Goal: Information Seeking & Learning: Learn about a topic

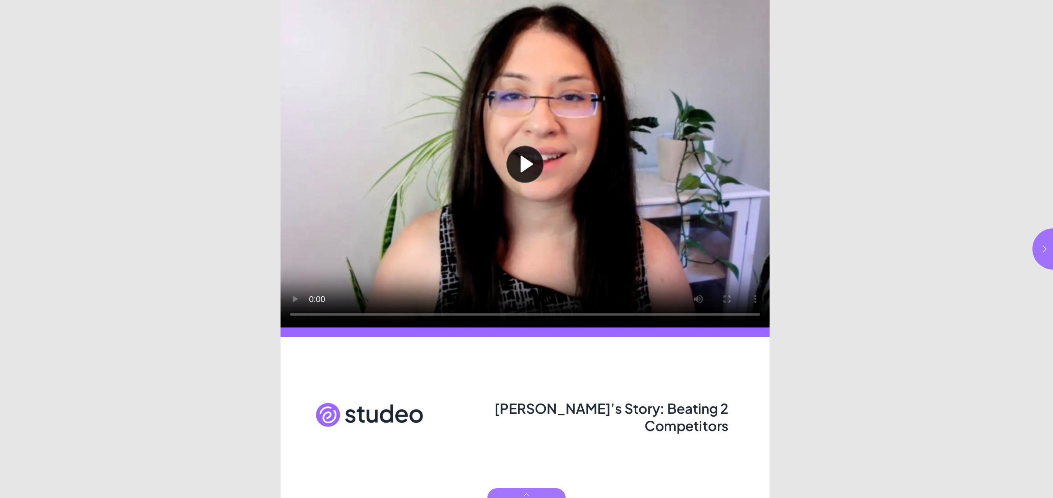
click at [530, 164] on button "Play video" at bounding box center [524, 164] width 489 height 328
click at [1041, 247] on icon "button" at bounding box center [1044, 249] width 8 height 8
type input "***"
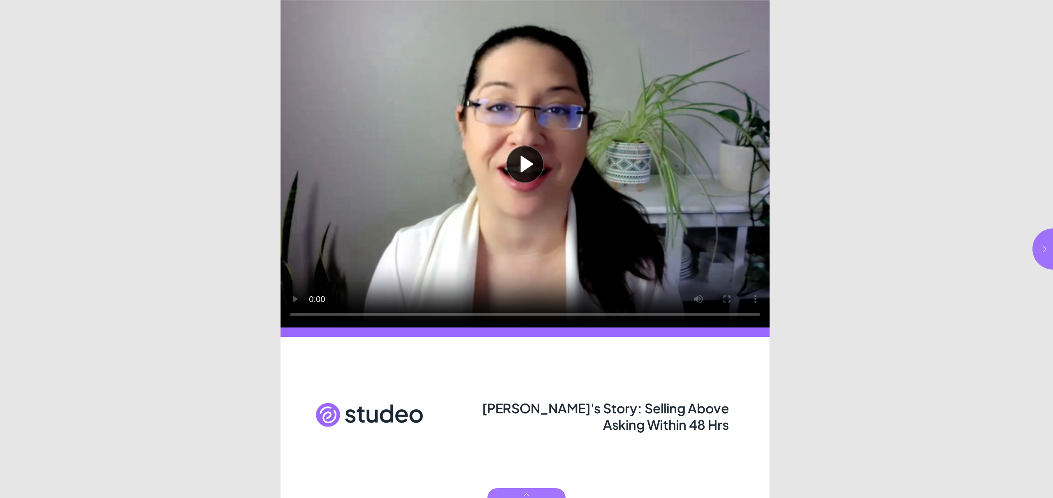
click at [1044, 248] on icon "button" at bounding box center [1044, 249] width 8 height 8
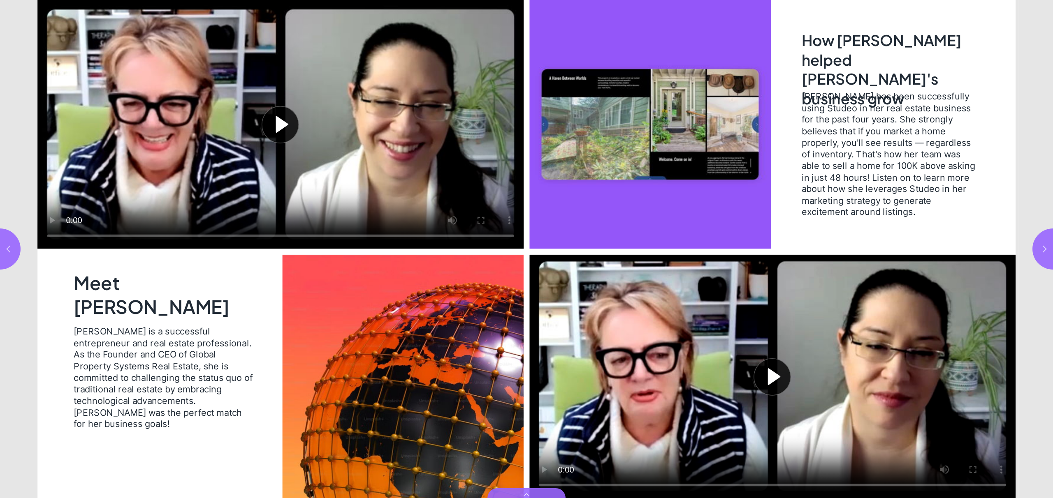
click at [275, 127] on button "Play video" at bounding box center [280, 124] width 486 height 249
click at [774, 383] on button "Play video" at bounding box center [772, 376] width 486 height 243
click at [1041, 244] on button "button" at bounding box center [1052, 249] width 41 height 41
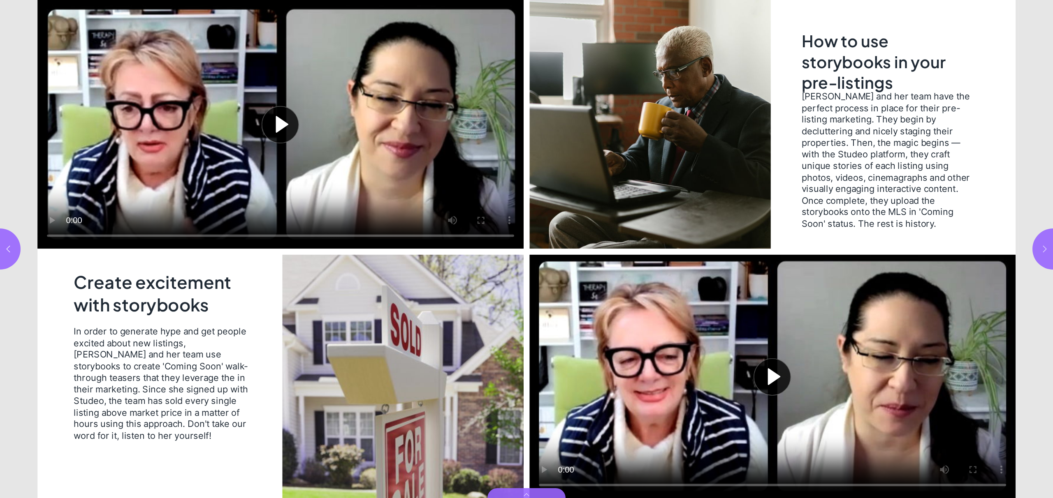
click at [1042, 247] on icon "button" at bounding box center [1044, 249] width 8 height 8
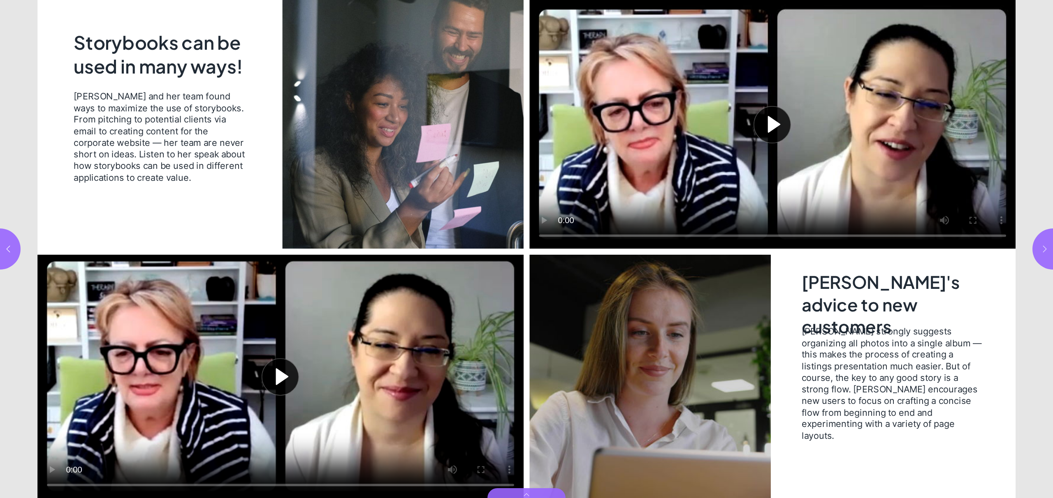
click at [1042, 250] on icon "button" at bounding box center [1044, 249] width 8 height 8
type input "*"
